Goal: Transaction & Acquisition: Purchase product/service

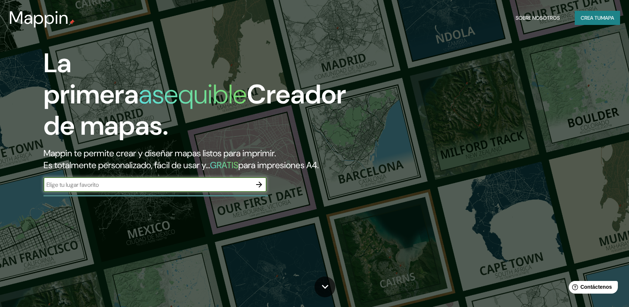
click at [195, 187] on input "text" at bounding box center [147, 184] width 208 height 9
type input "talca"
click at [262, 183] on icon "button" at bounding box center [259, 184] width 9 height 9
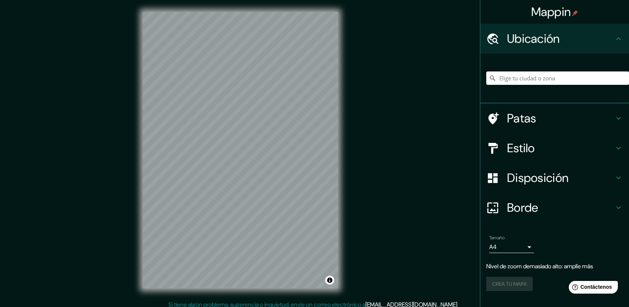
click at [559, 82] on input "Elige tu ciudad o zona" at bounding box center [557, 77] width 143 height 13
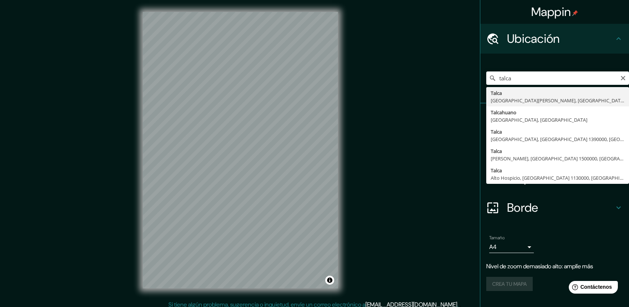
type input "[GEOGRAPHIC_DATA], [GEOGRAPHIC_DATA][PERSON_NAME], [GEOGRAPHIC_DATA]"
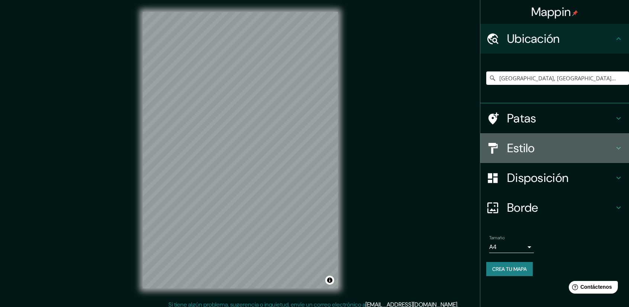
click at [587, 148] on h4 "Estilo" at bounding box center [560, 147] width 107 height 15
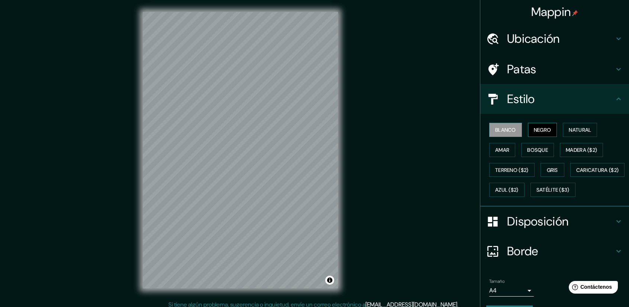
click at [537, 127] on font "Negro" at bounding box center [542, 129] width 17 height 7
click at [574, 128] on font "Natural" at bounding box center [580, 129] width 22 height 7
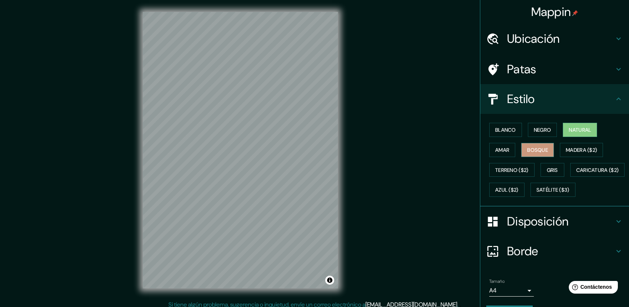
click at [521, 147] on button "Bosque" at bounding box center [537, 150] width 33 height 14
click at [552, 171] on font "Gris" at bounding box center [552, 170] width 11 height 7
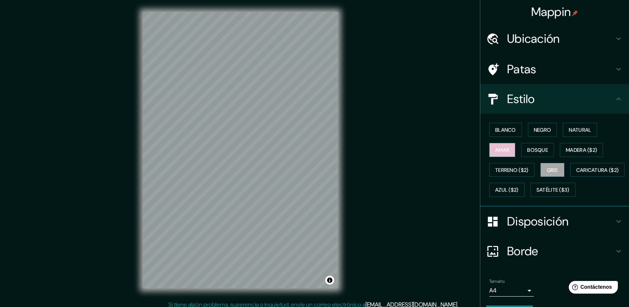
click at [505, 148] on button "Amar" at bounding box center [502, 150] width 26 height 14
click at [503, 130] on font "Blanco" at bounding box center [505, 129] width 21 height 7
click at [607, 98] on h4 "Estilo" at bounding box center [560, 98] width 107 height 15
click at [621, 101] on div "Estilo" at bounding box center [554, 99] width 149 height 30
click at [614, 95] on icon at bounding box center [618, 98] width 9 height 9
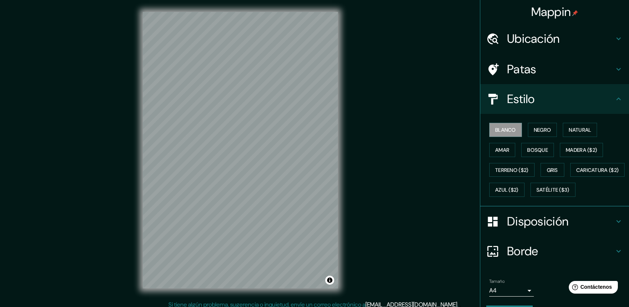
click at [615, 100] on icon at bounding box center [618, 98] width 9 height 9
click at [618, 75] on div "Patas" at bounding box center [554, 69] width 149 height 30
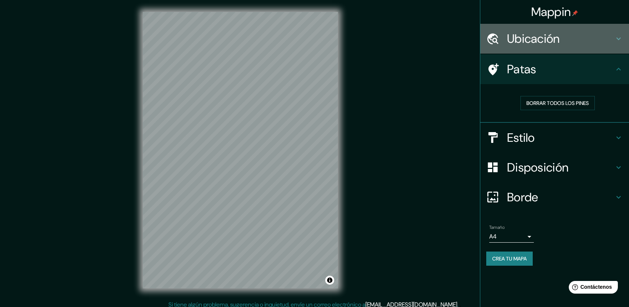
click at [618, 45] on div "Ubicación" at bounding box center [554, 39] width 149 height 30
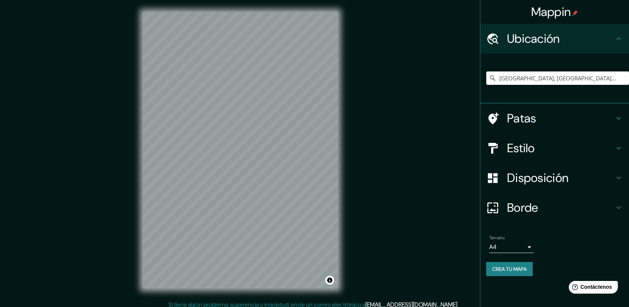
click at [619, 45] on div "Ubicación" at bounding box center [554, 39] width 149 height 30
click at [617, 185] on div "Disposición" at bounding box center [554, 178] width 149 height 30
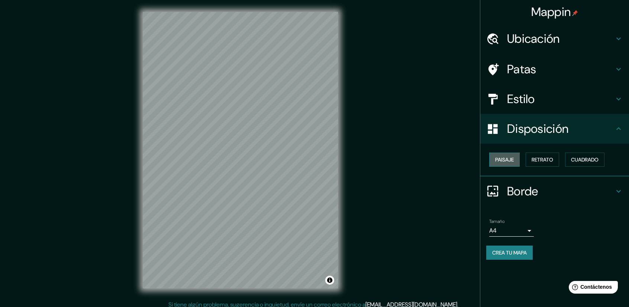
click at [505, 158] on font "Paisaje" at bounding box center [504, 159] width 19 height 7
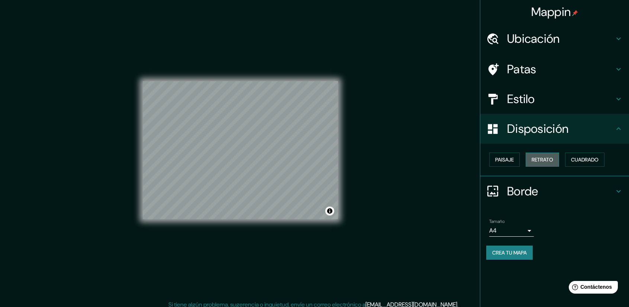
click at [541, 157] on font "Retrato" at bounding box center [543, 159] width 22 height 7
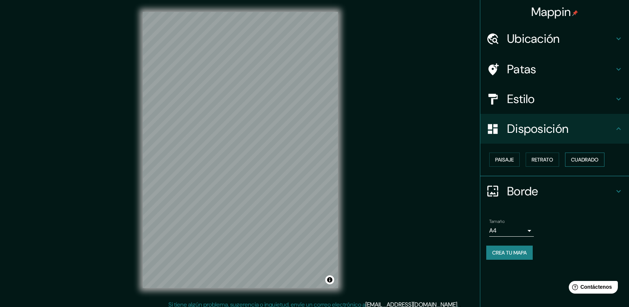
click at [587, 162] on font "Cuadrado" at bounding box center [585, 159] width 28 height 7
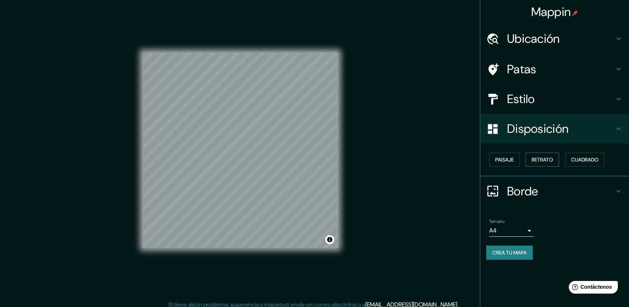
click at [532, 161] on font "Retrato" at bounding box center [543, 159] width 22 height 7
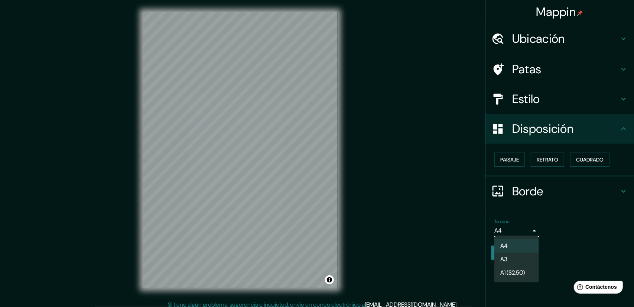
click at [526, 231] on body "Mappin Ubicación Talca, [GEOGRAPHIC_DATA][PERSON_NAME], [GEOGRAPHIC_DATA] Patas…" at bounding box center [317, 153] width 634 height 307
click at [546, 240] on div at bounding box center [317, 153] width 634 height 307
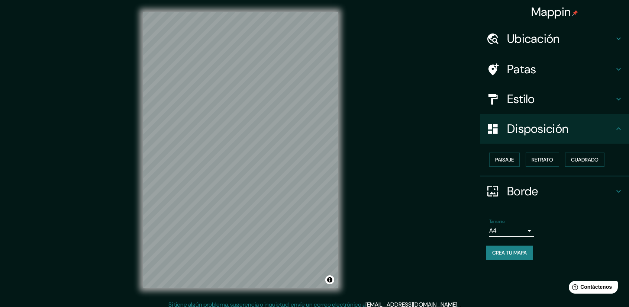
click at [558, 101] on h4 "Estilo" at bounding box center [560, 98] width 107 height 15
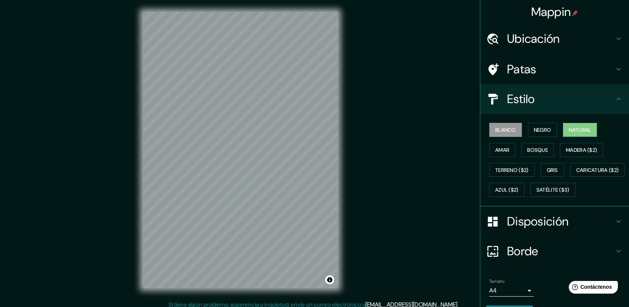
click at [563, 126] on button "Natural" at bounding box center [580, 130] width 34 height 14
click at [536, 128] on font "Negro" at bounding box center [542, 129] width 17 height 7
click at [503, 130] on font "Blanco" at bounding box center [505, 129] width 21 height 7
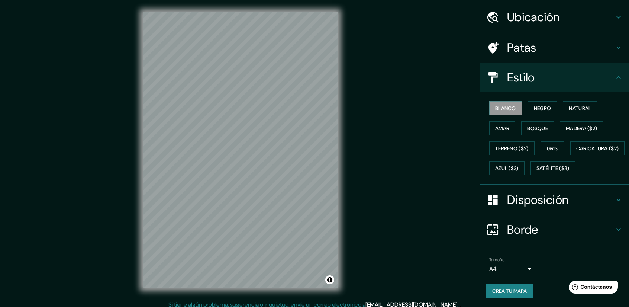
click at [502, 288] on font "Crea tu mapa" at bounding box center [509, 290] width 35 height 7
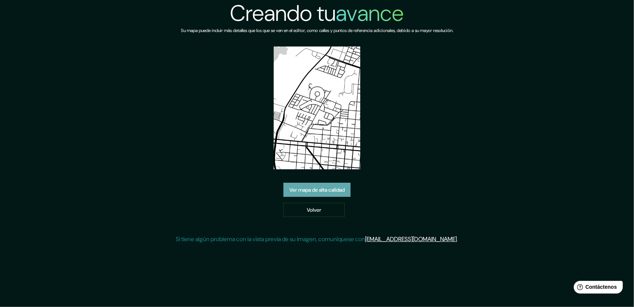
click at [324, 189] on font "Ver mapa de alta calidad" at bounding box center [317, 189] width 55 height 7
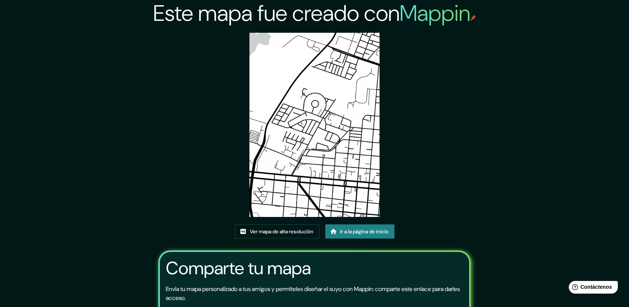
click at [398, 110] on div "Este mapa fue creado con Mappin Ver mapa de alta resolución Ir a la página de i…" at bounding box center [314, 185] width 330 height 371
click at [299, 228] on font "Ver mapa de alta resolución" at bounding box center [282, 231] width 64 height 7
